Goal: Information Seeking & Learning: Learn about a topic

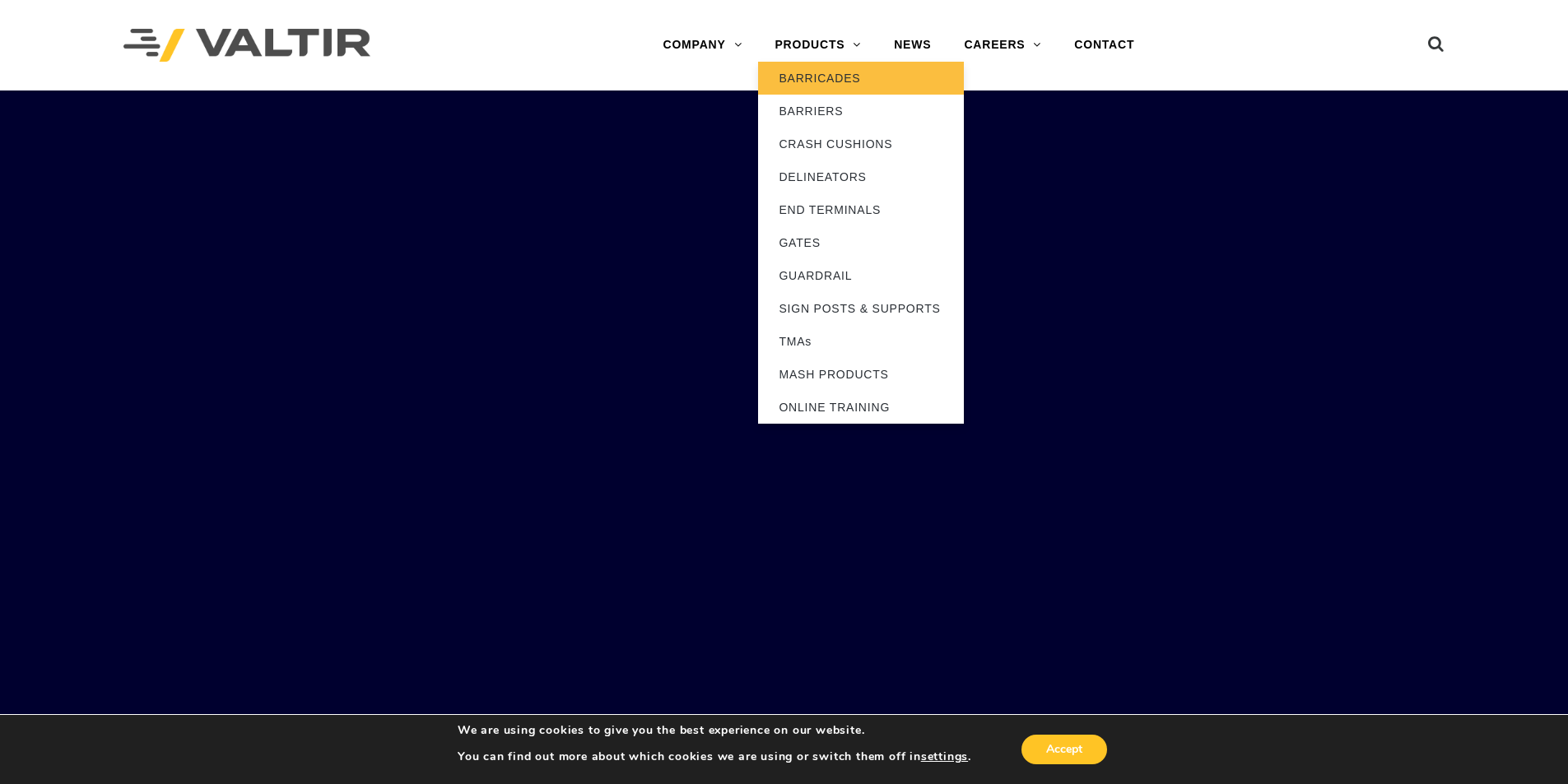
click at [813, 72] on link "BARRICADES" at bounding box center [860, 77] width 205 height 32
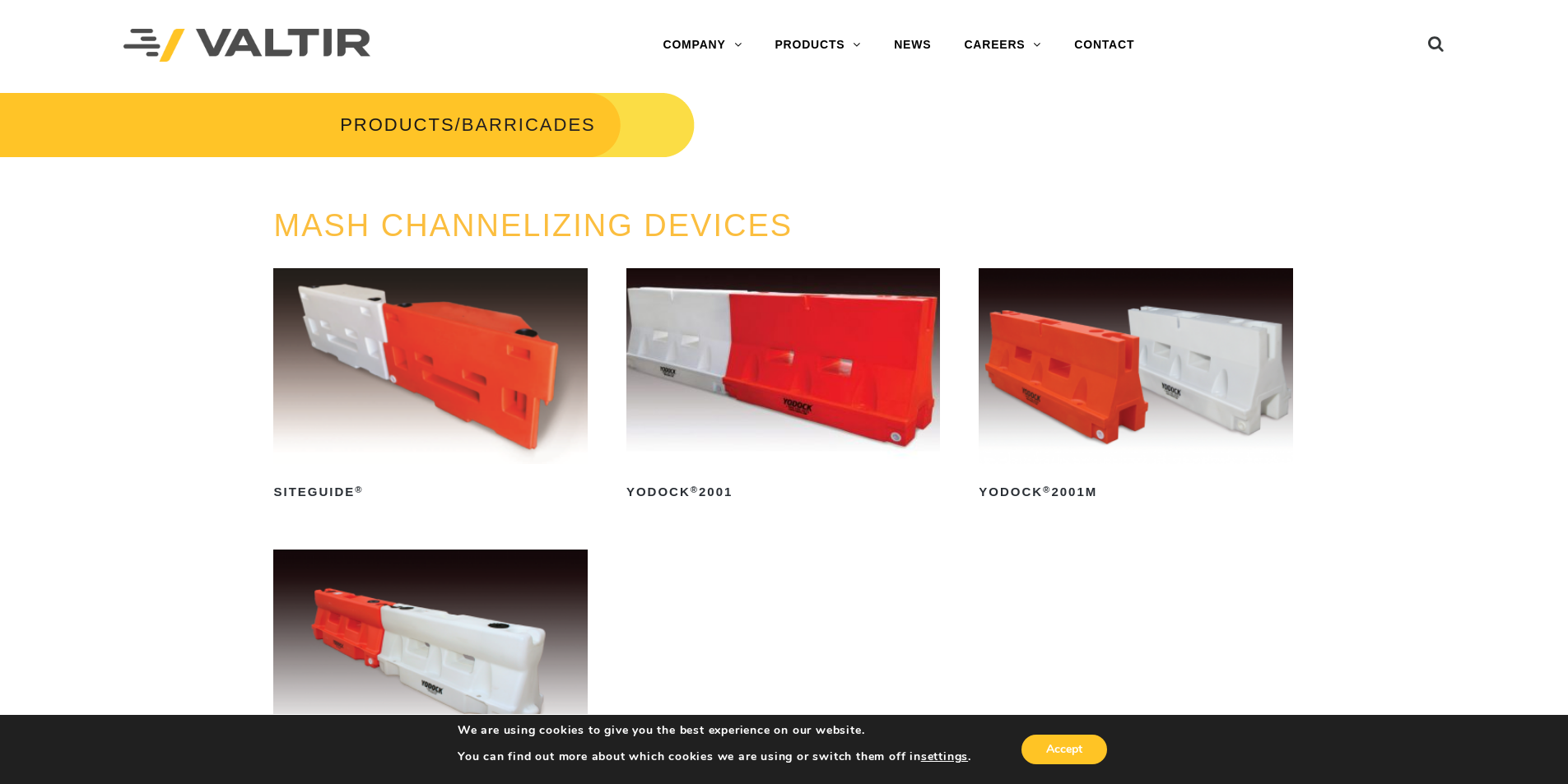
scroll to position [164, 0]
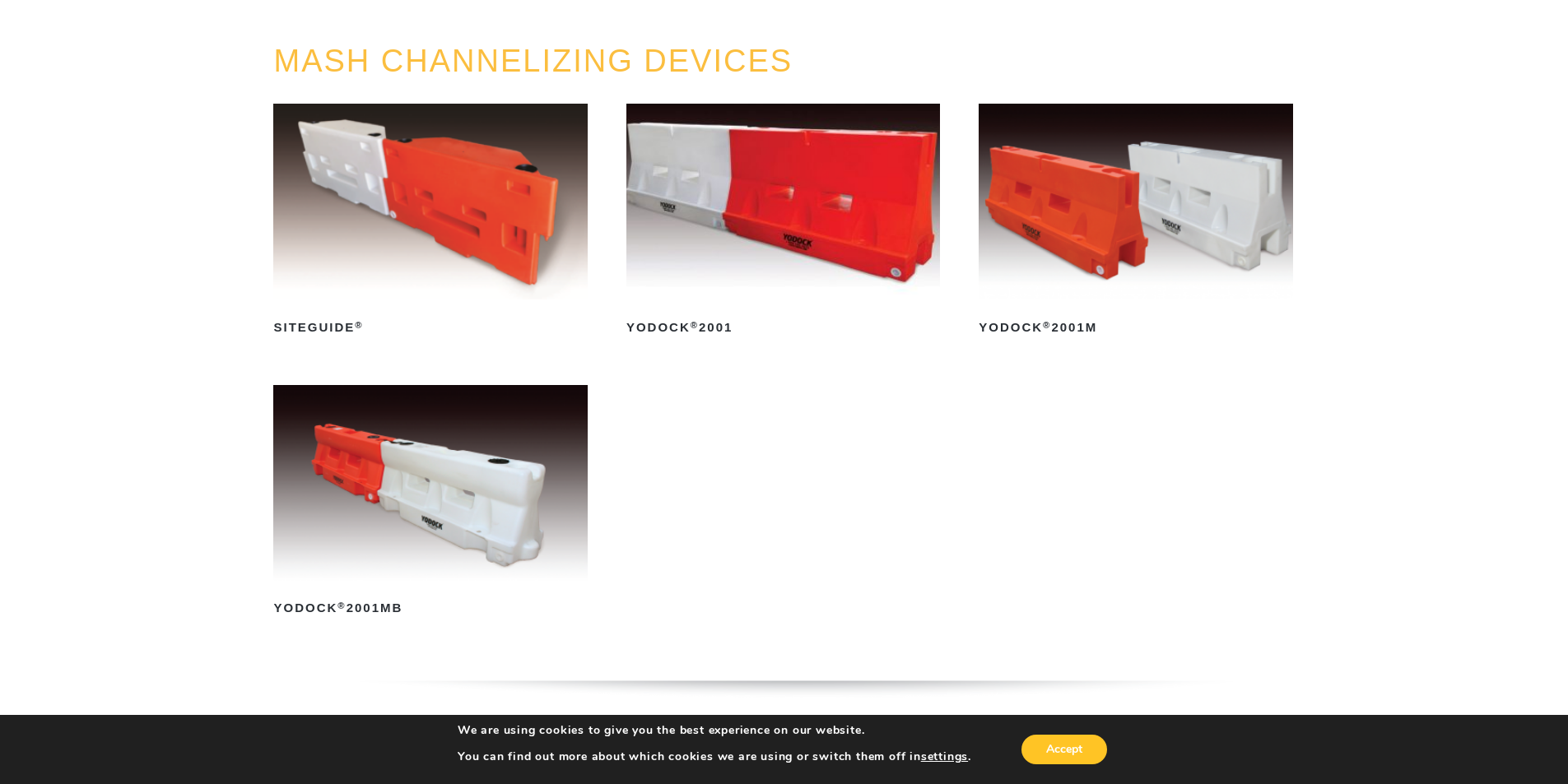
click at [401, 519] on img at bounding box center [429, 483] width 313 height 196
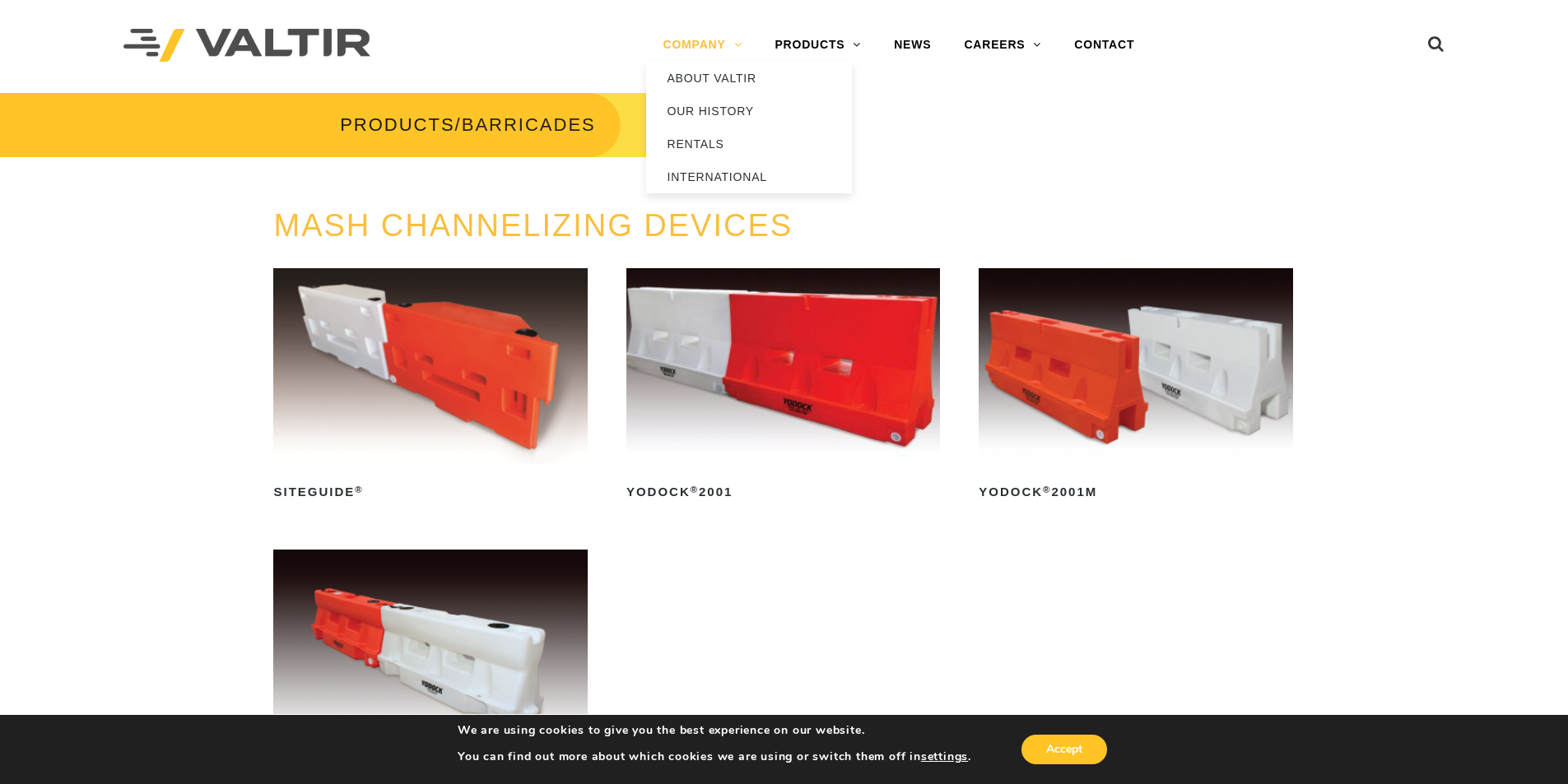
click at [694, 37] on link "COMPANY" at bounding box center [701, 45] width 111 height 32
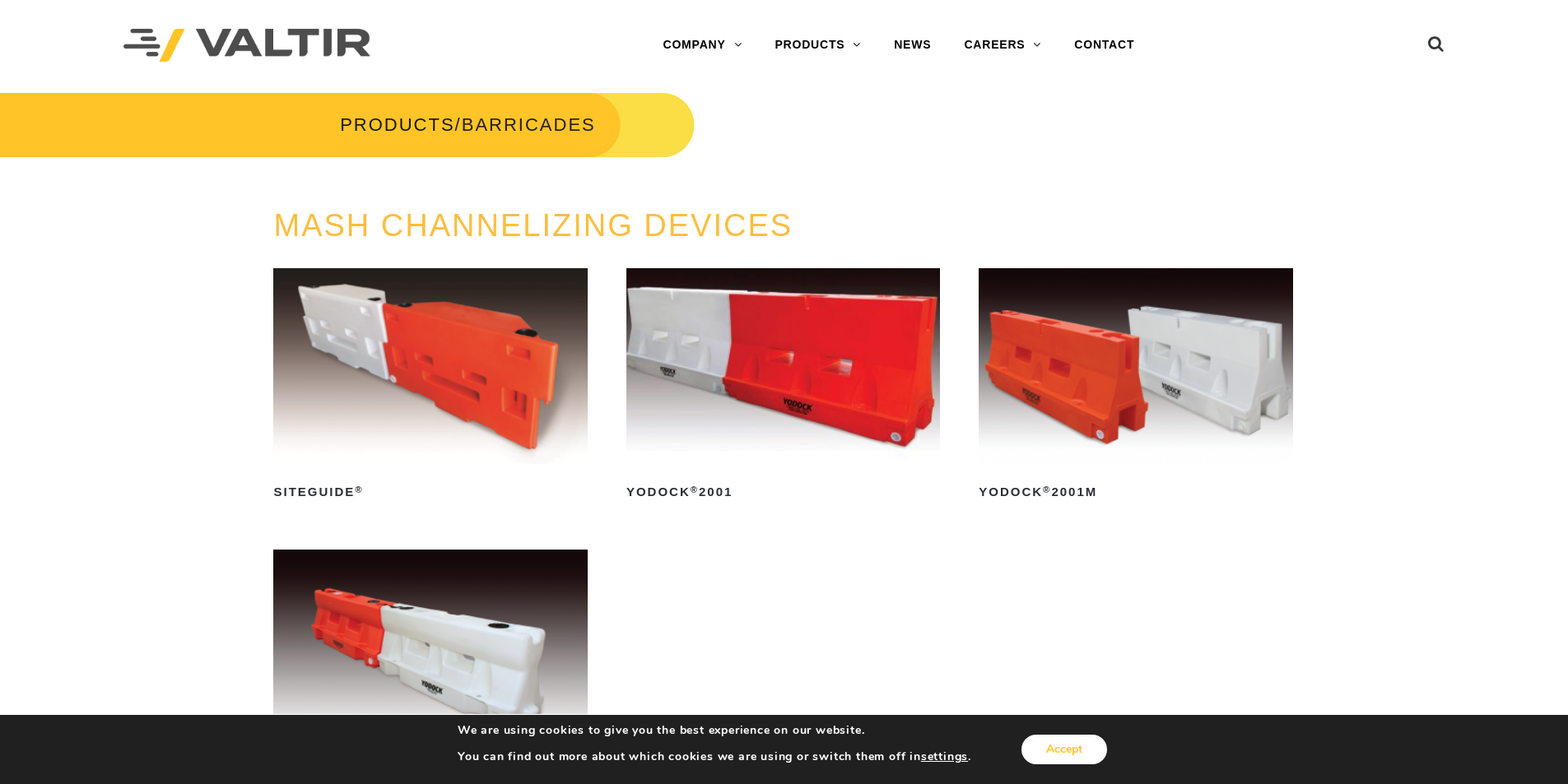
click at [1074, 756] on button "Accept" at bounding box center [1063, 750] width 85 height 30
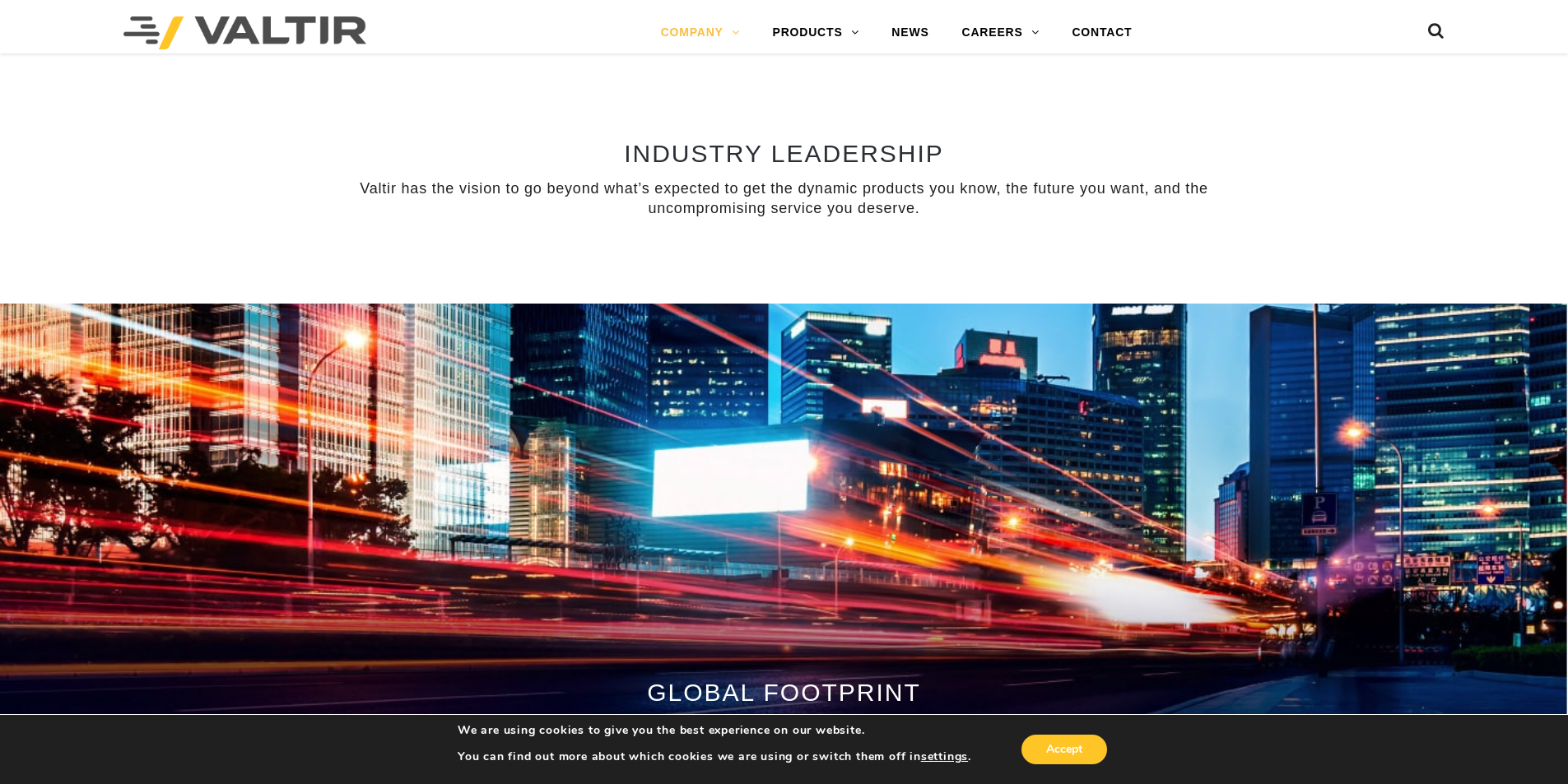
scroll to position [1152, 0]
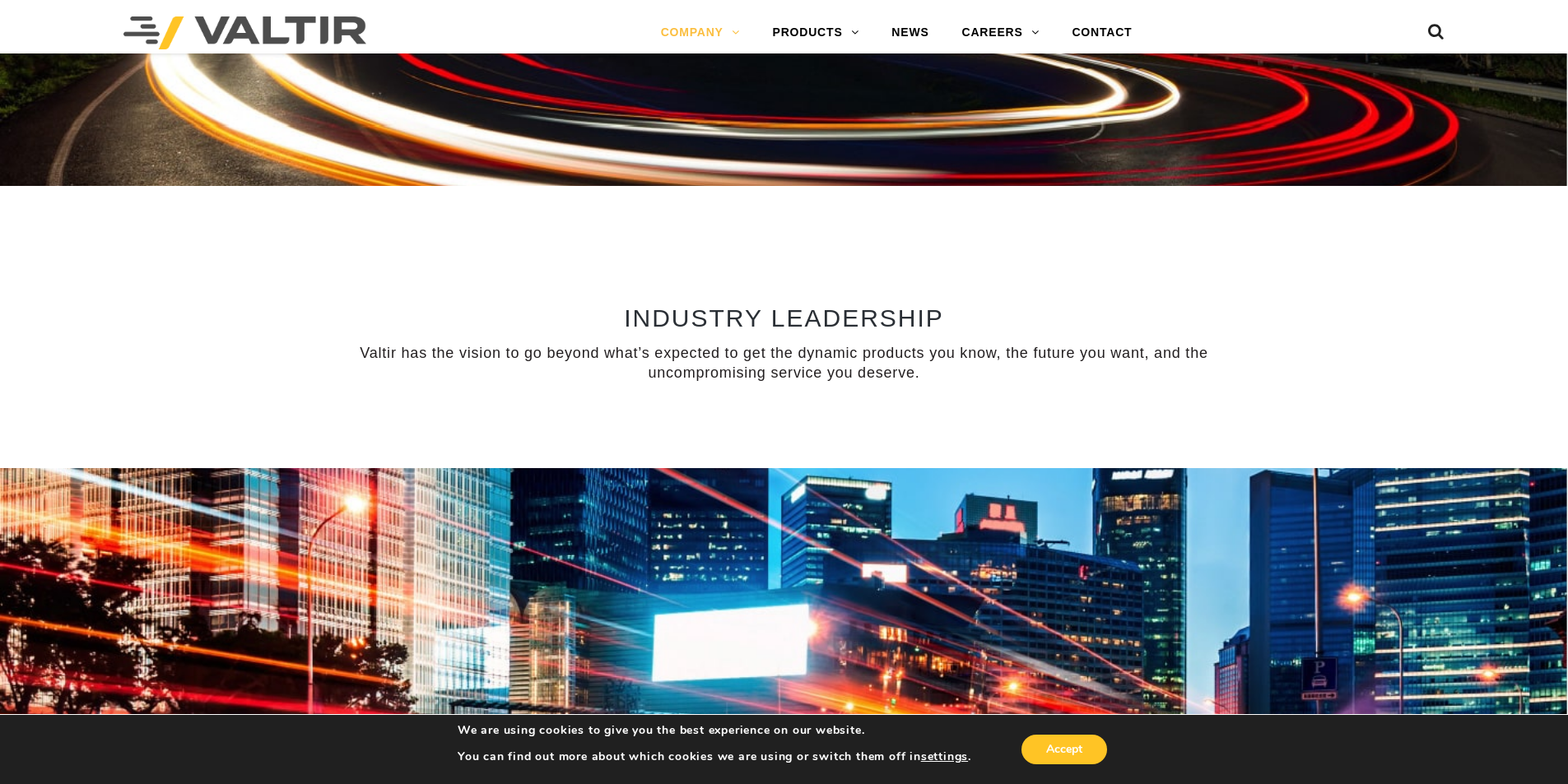
click at [172, 25] on img at bounding box center [245, 32] width 243 height 32
